Goal: Information Seeking & Learning: Learn about a topic

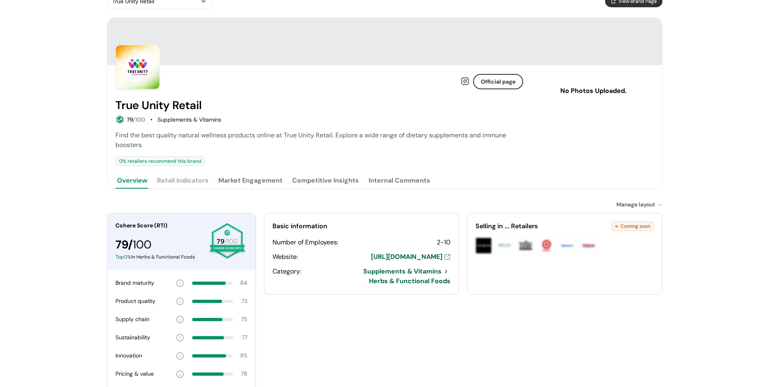
scroll to position [40, 0]
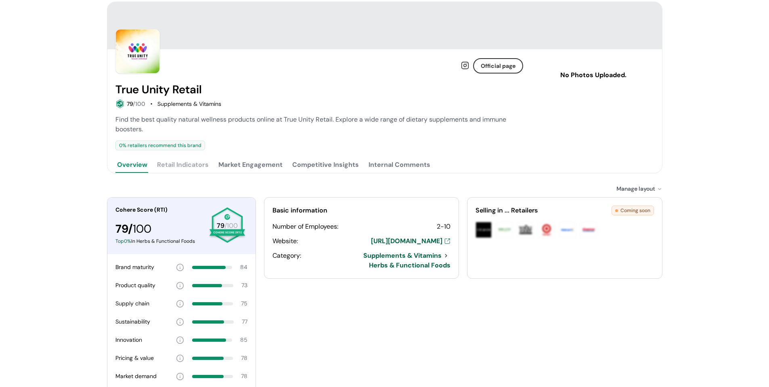
click at [265, 167] on button "Market Engagement" at bounding box center [250, 165] width 67 height 16
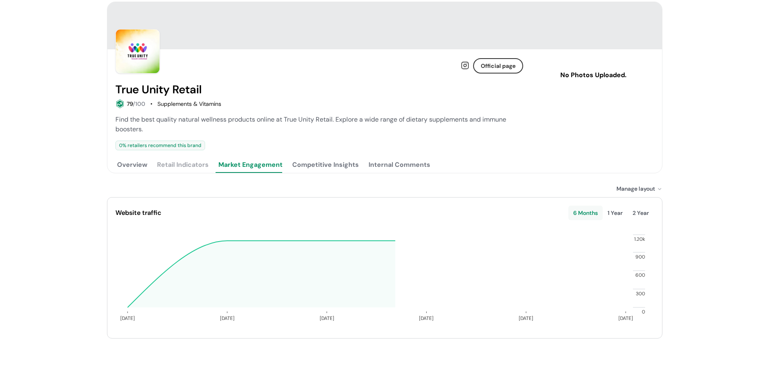
click at [328, 163] on button "Competitive Insights" at bounding box center [326, 165] width 70 height 16
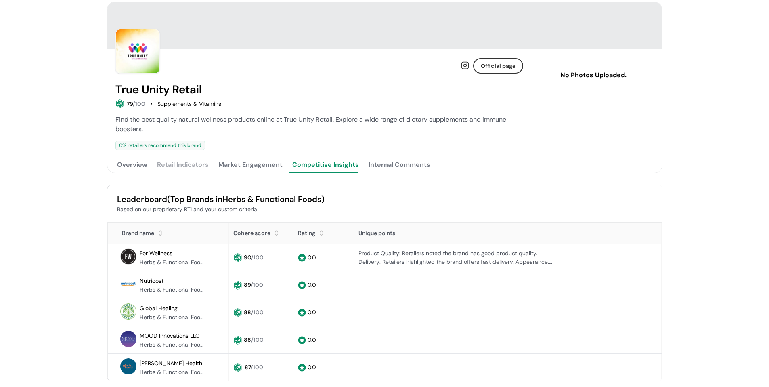
click at [395, 163] on div "Internal Comments" at bounding box center [399, 165] width 62 height 10
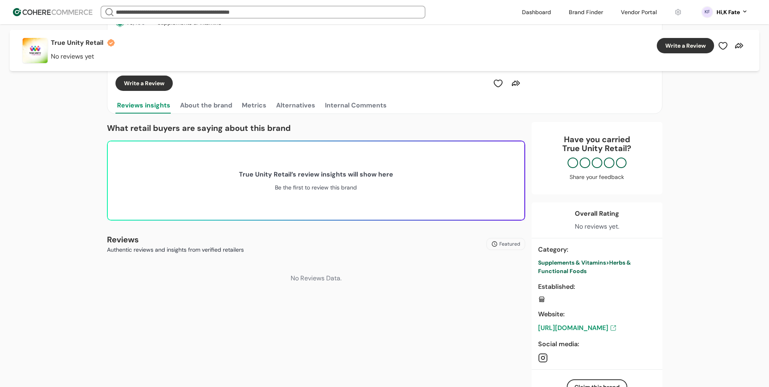
scroll to position [121, 0]
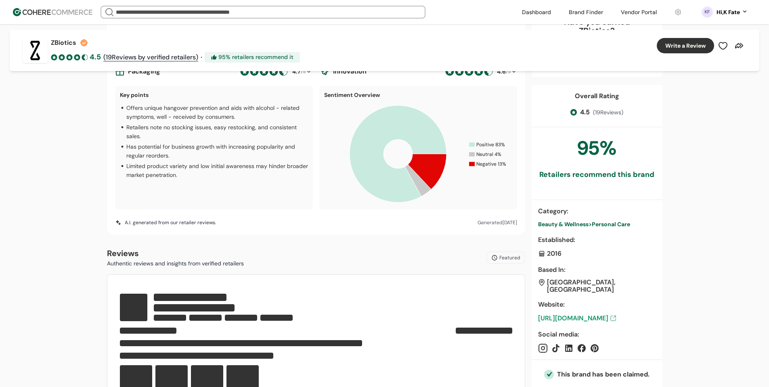
scroll to position [323, 0]
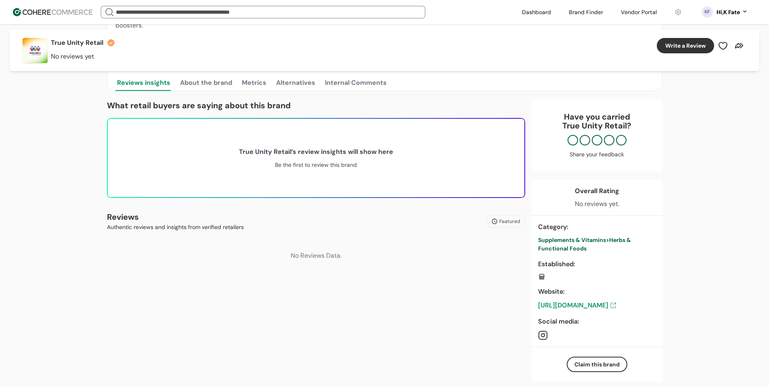
scroll to position [161, 0]
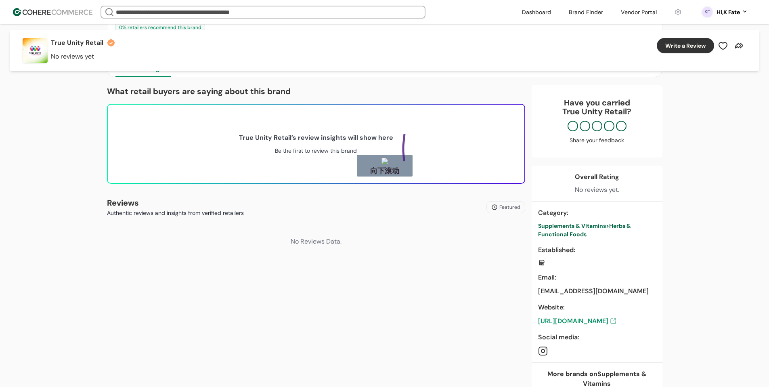
drag, startPoint x: 404, startPoint y: 134, endPoint x: 438, endPoint y: 181, distance: 58.1
